Goal: Transaction & Acquisition: Subscribe to service/newsletter

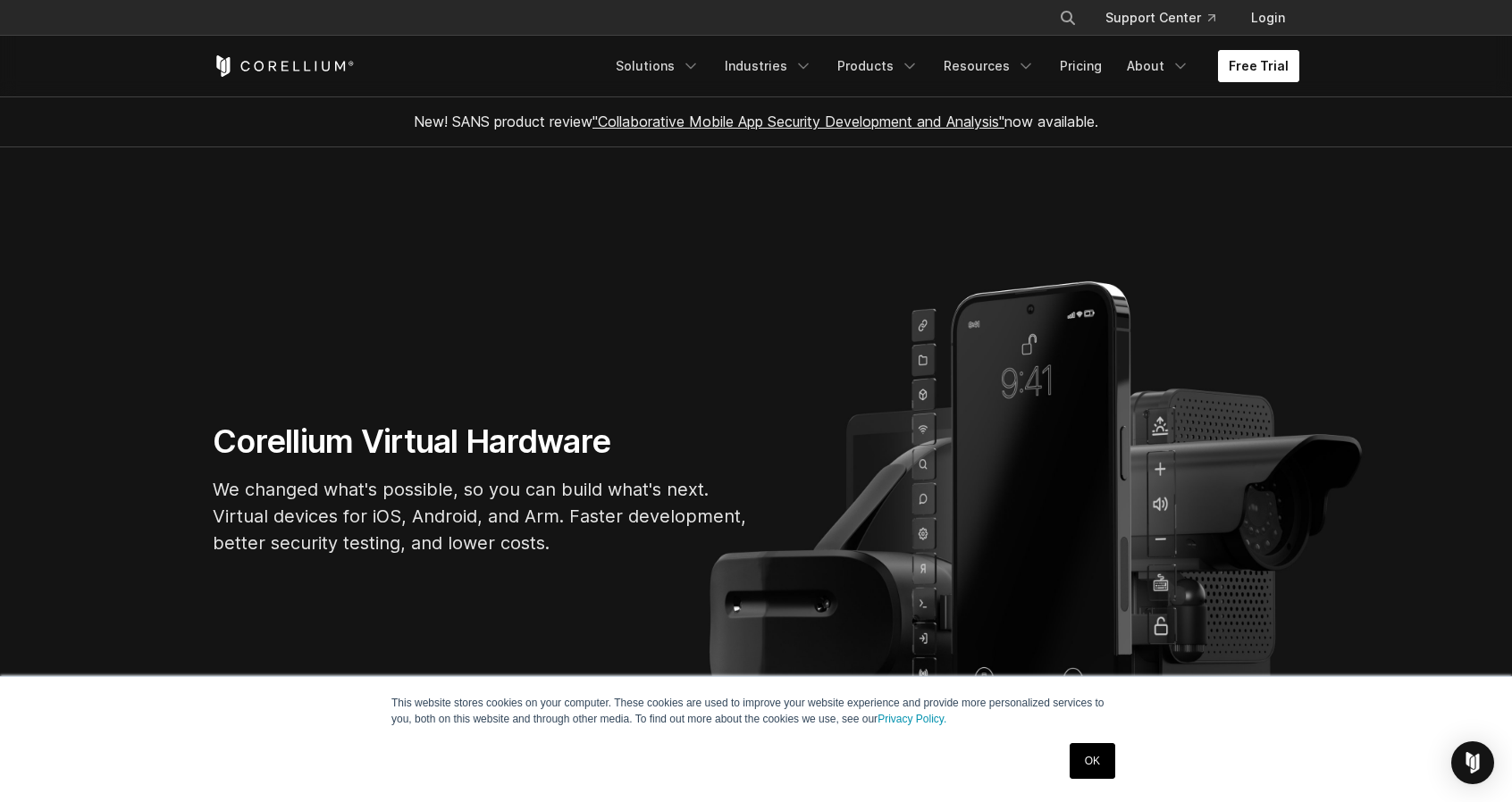
click at [1233, 60] on link "Free Trial" at bounding box center [1258, 65] width 81 height 32
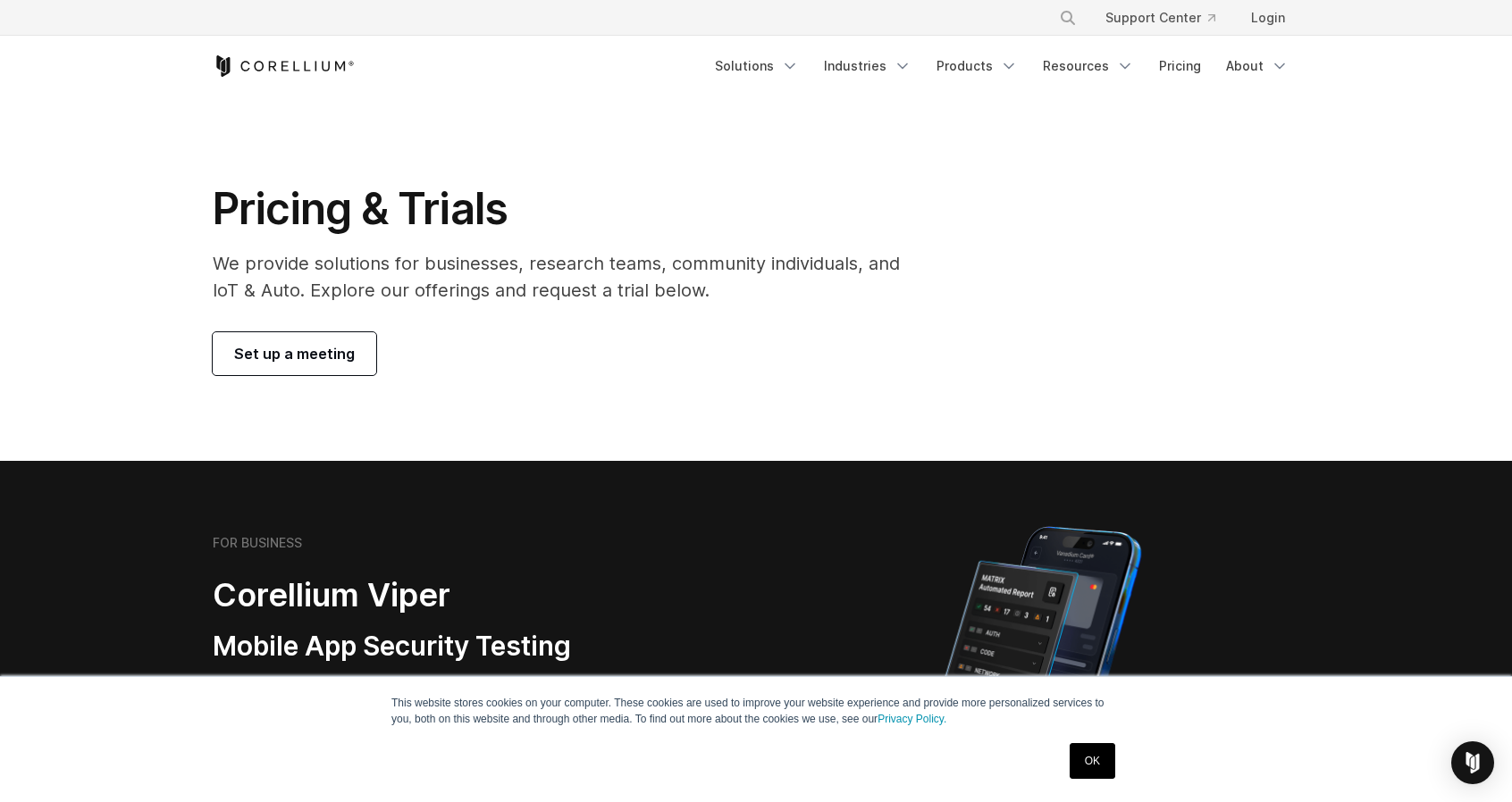
click at [816, 570] on div at bounding box center [1037, 674] width 526 height 312
click at [816, 522] on div at bounding box center [1037, 674] width 526 height 312
click at [1102, 756] on link "OK" at bounding box center [1093, 761] width 46 height 36
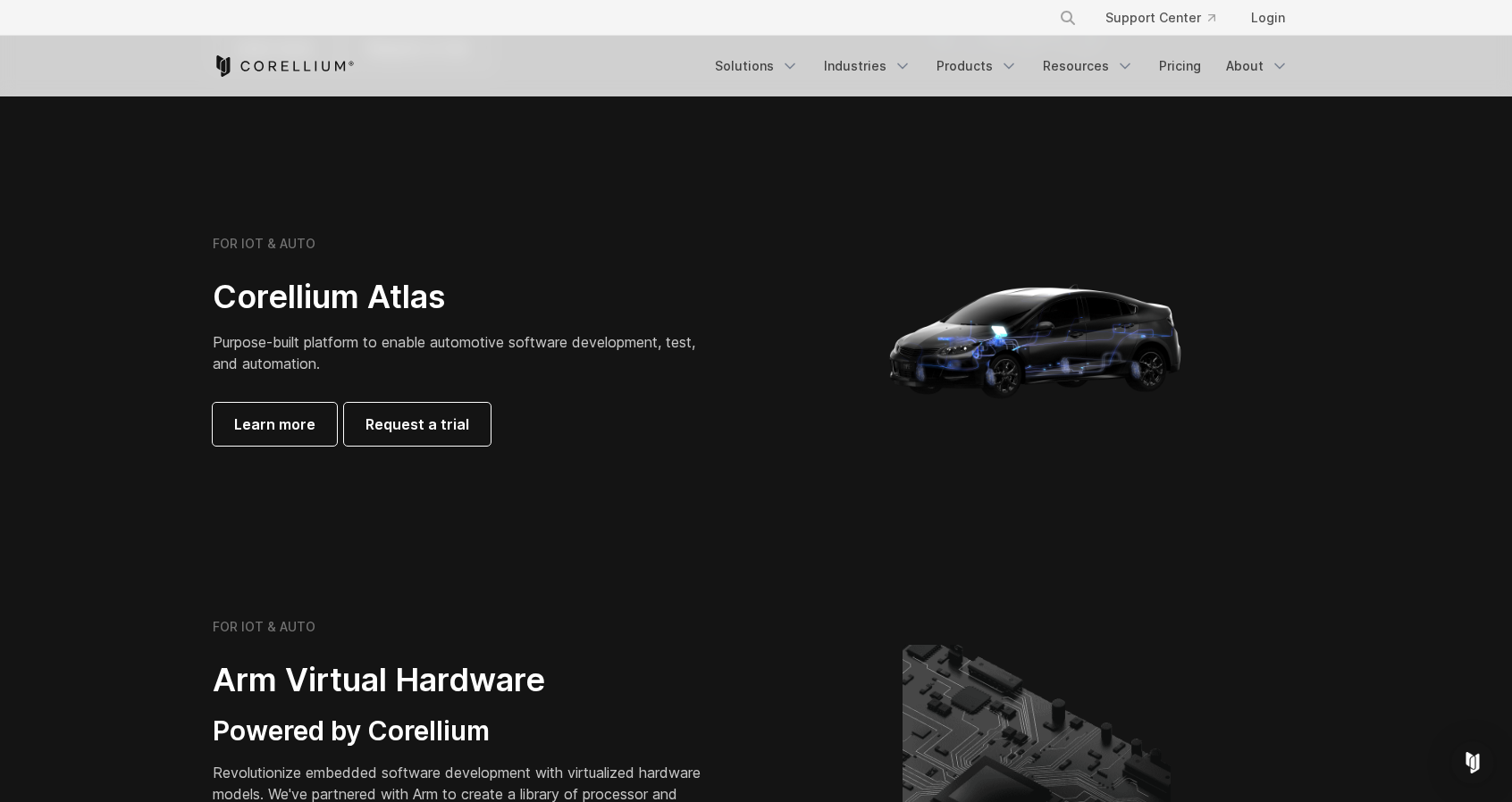
scroll to position [1965, 0]
